Goal: Task Accomplishment & Management: Manage account settings

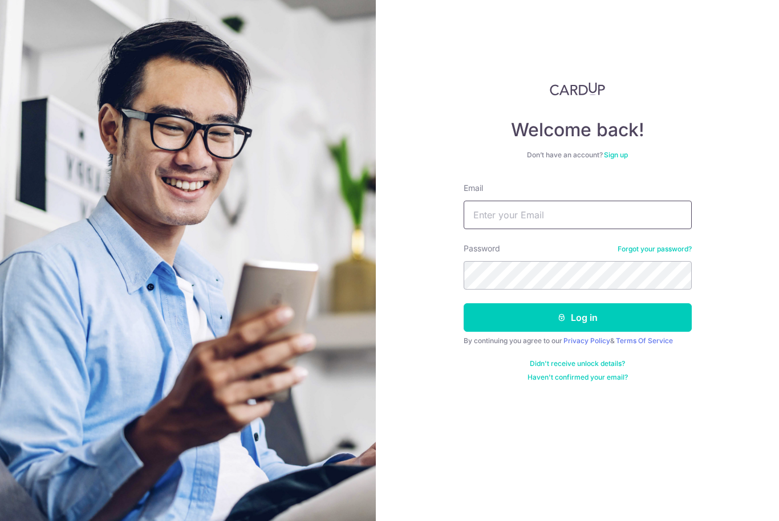
click at [537, 223] on input "Email" at bounding box center [578, 215] width 228 height 29
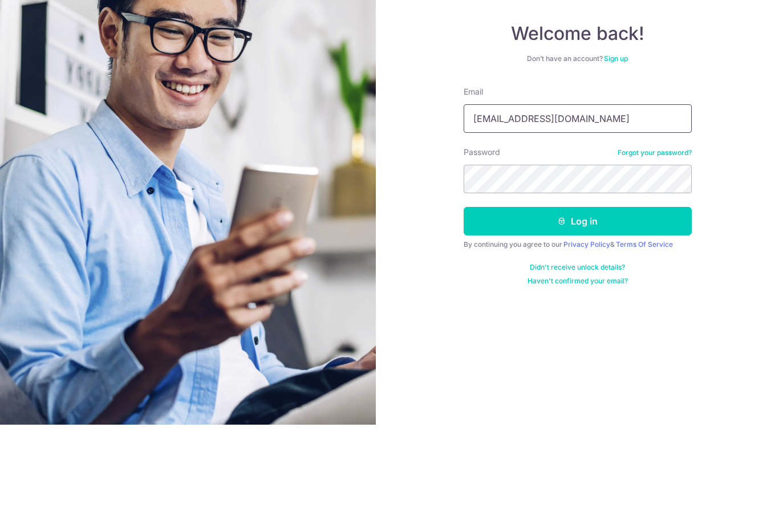
type input "Kumchiew@hotmail.com"
click at [585, 303] on button "Log in" at bounding box center [578, 317] width 228 height 29
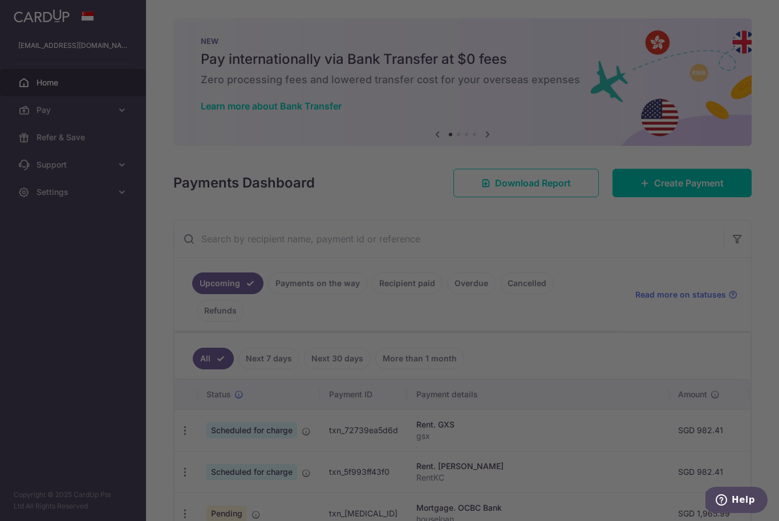
click at [205, 333] on div at bounding box center [393, 263] width 787 height 526
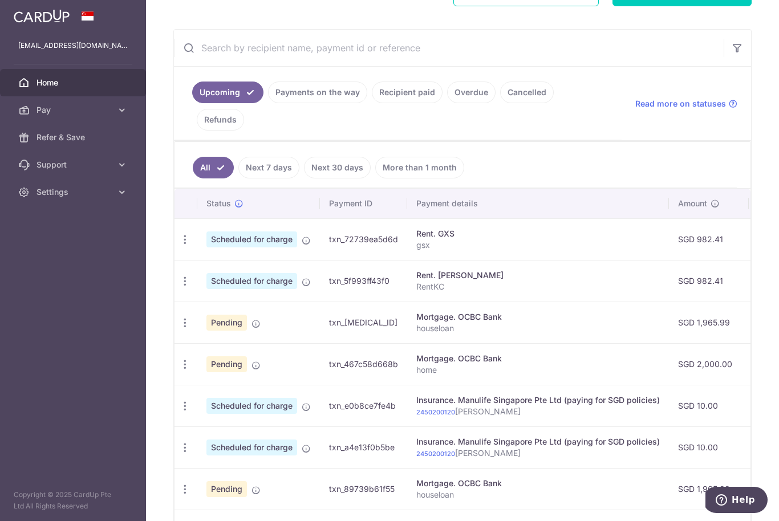
scroll to position [193, 0]
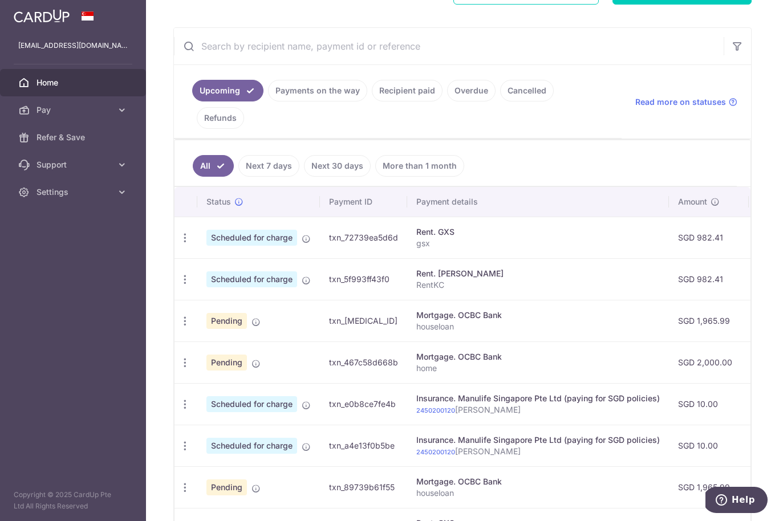
click at [268, 101] on link "Payments on the way" at bounding box center [317, 91] width 99 height 22
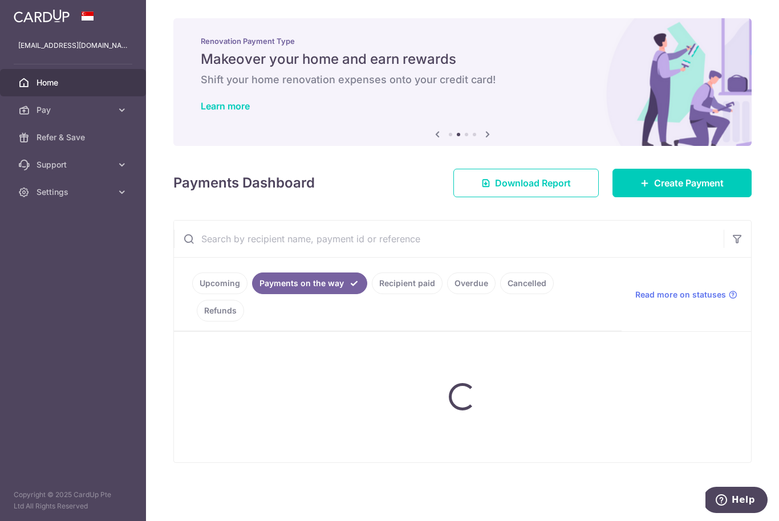
scroll to position [0, 0]
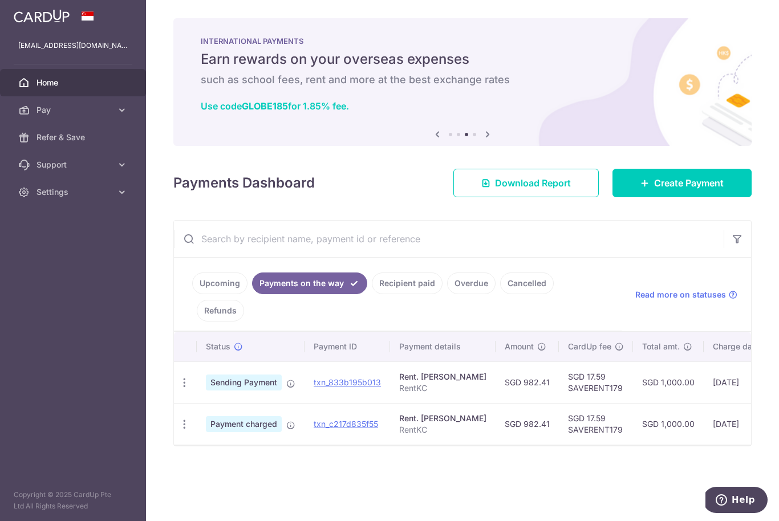
click at [0, 0] on icon "button" at bounding box center [0, 0] width 0 height 0
click at [88, 197] on span "Settings" at bounding box center [73, 191] width 75 height 11
click at [67, 250] on span "Logout" at bounding box center [73, 246] width 75 height 11
